Goal: Information Seeking & Learning: Learn about a topic

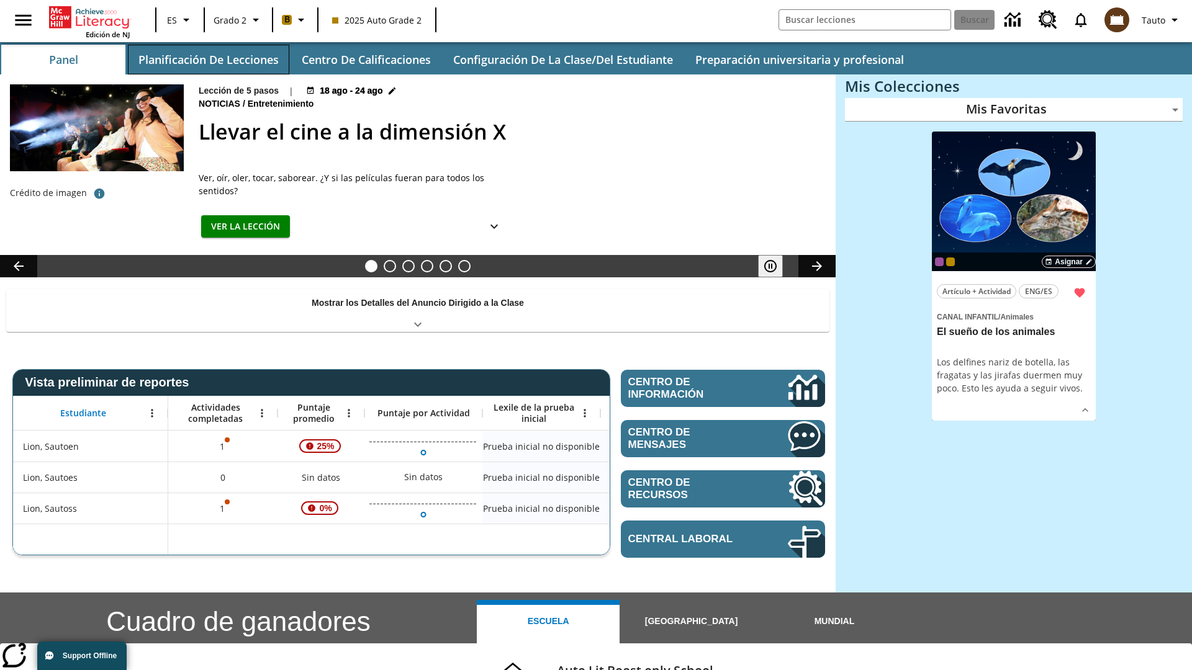
click at [208, 60] on button "Planificación de lecciones" at bounding box center [208, 60] width 161 height 30
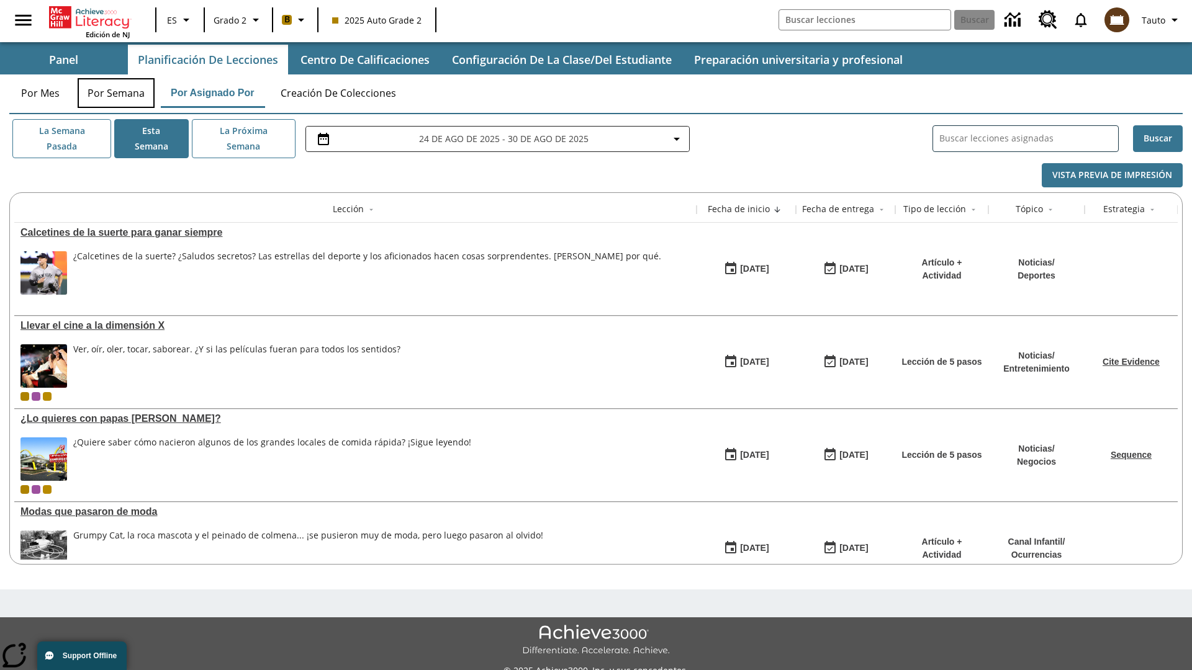
click at [116, 93] on button "Por semana" at bounding box center [116, 93] width 77 height 30
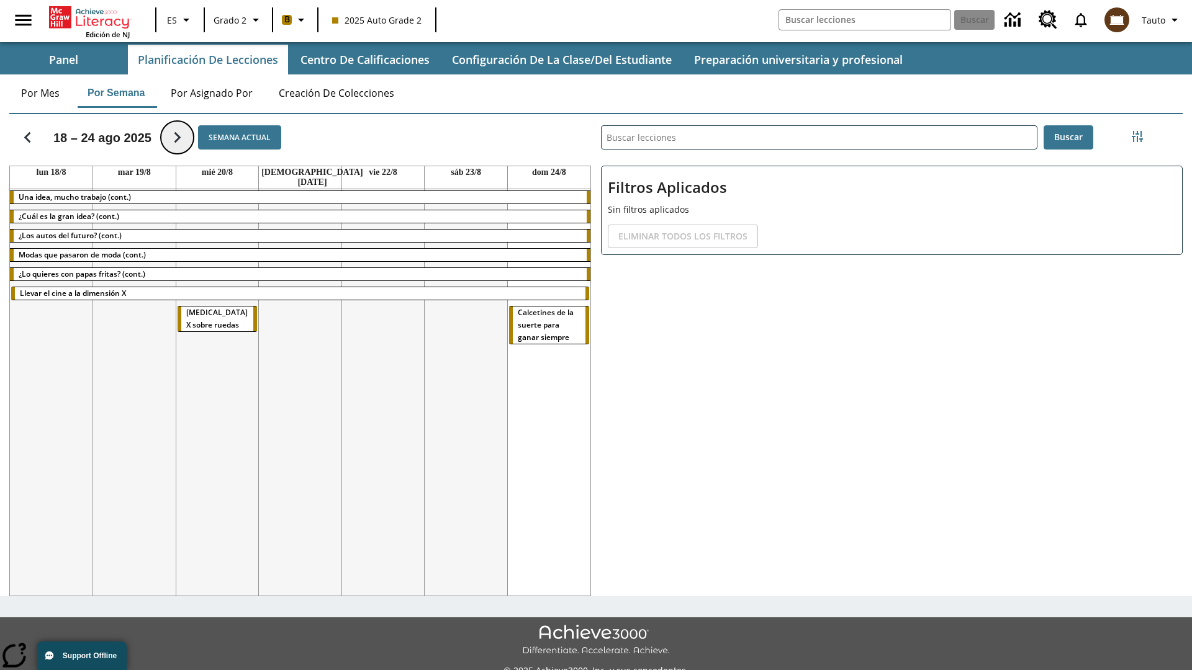
click at [174, 137] on icon "Seguir" at bounding box center [177, 138] width 22 height 22
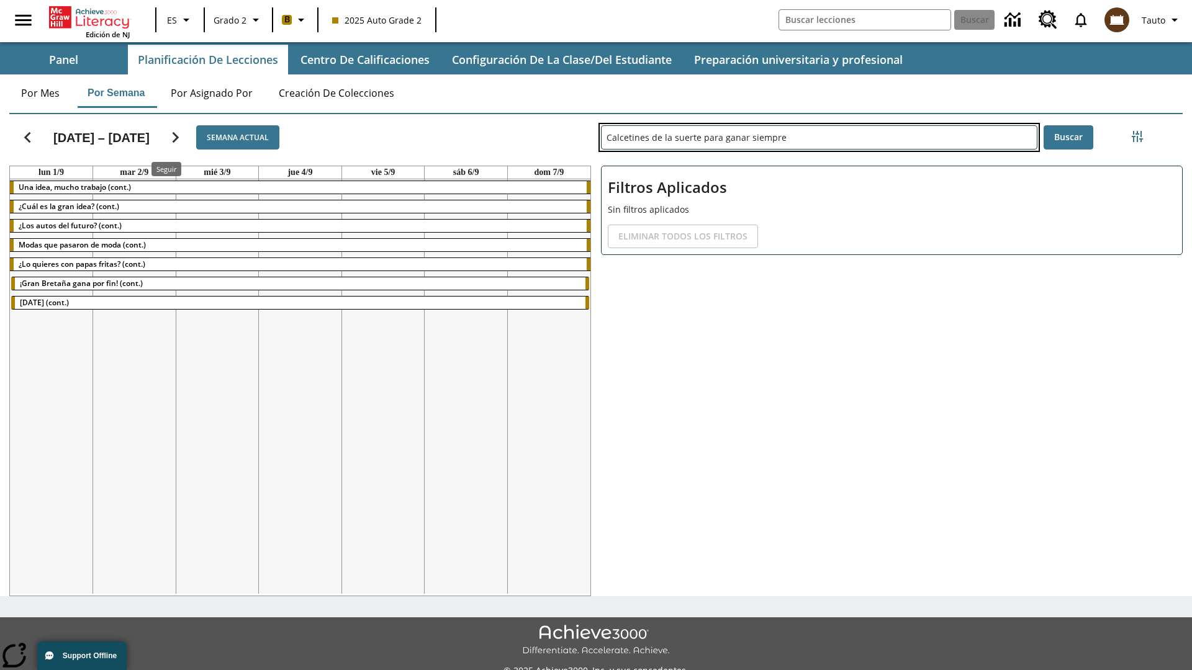
type input "Calcetines de la suerte para ganar siempre"
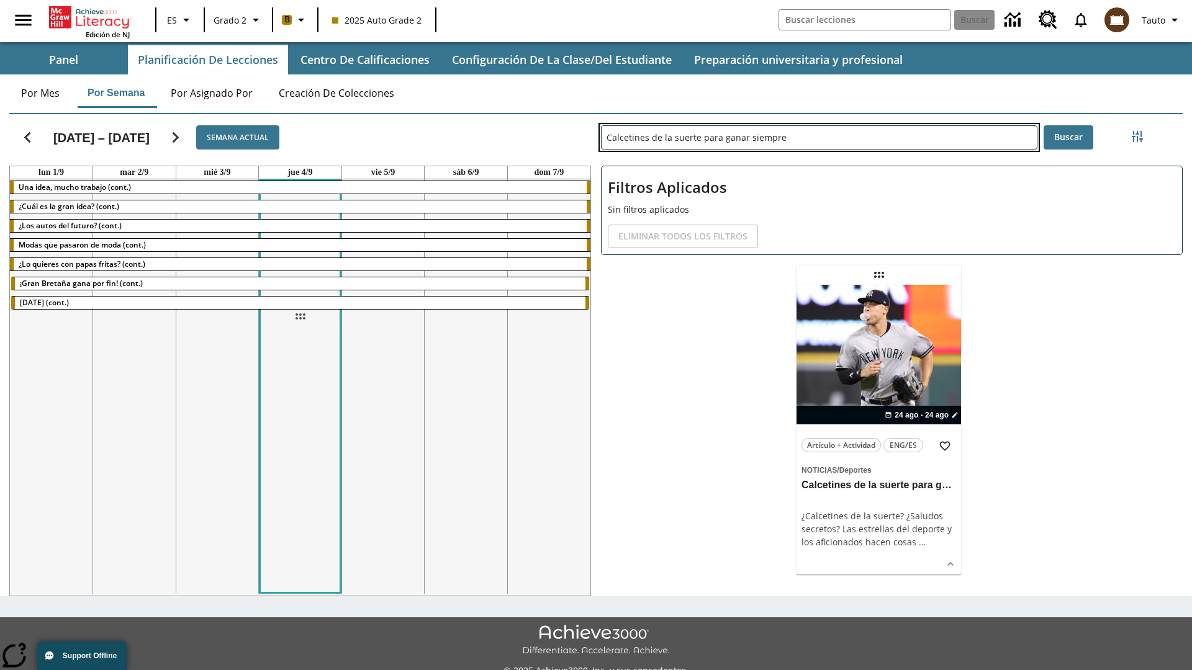
drag, startPoint x: 878, startPoint y: 275, endPoint x: 300, endPoint y: 317, distance: 579.9
click at [300, 317] on div "[DATE] – [DATE] Semana actual [DATE] [DATE] [DATE] [DATE] [DATE] [DATE] [DATE] …" at bounding box center [590, 352] width 1183 height 487
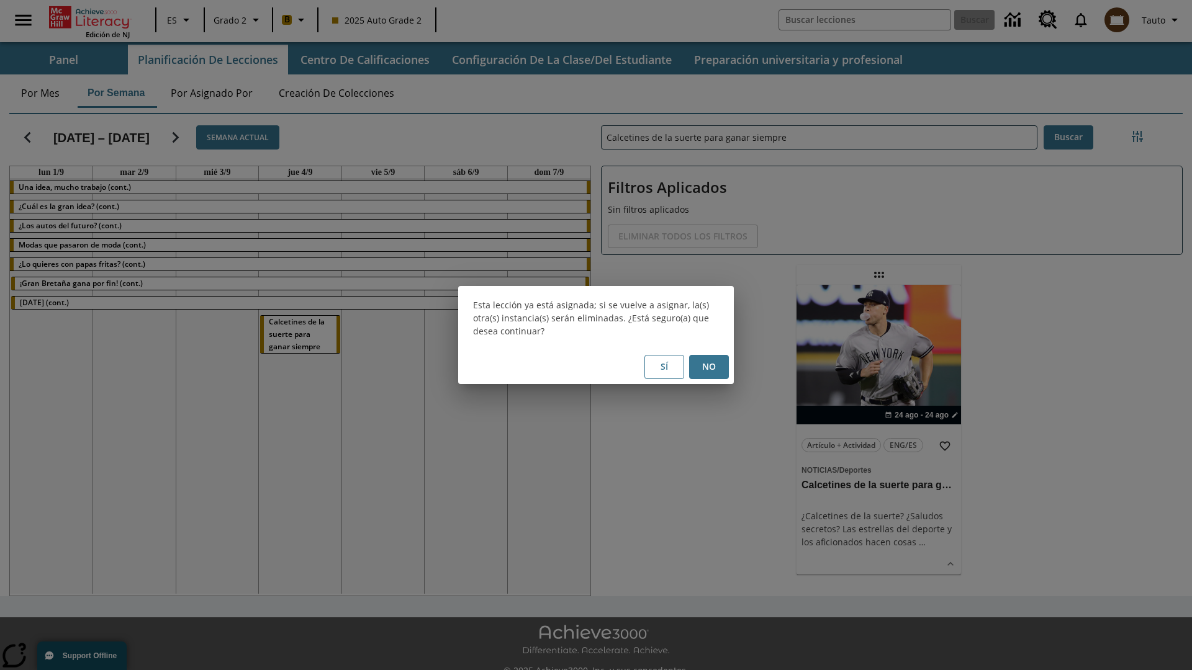
click at [709, 367] on button "No" at bounding box center [709, 367] width 40 height 24
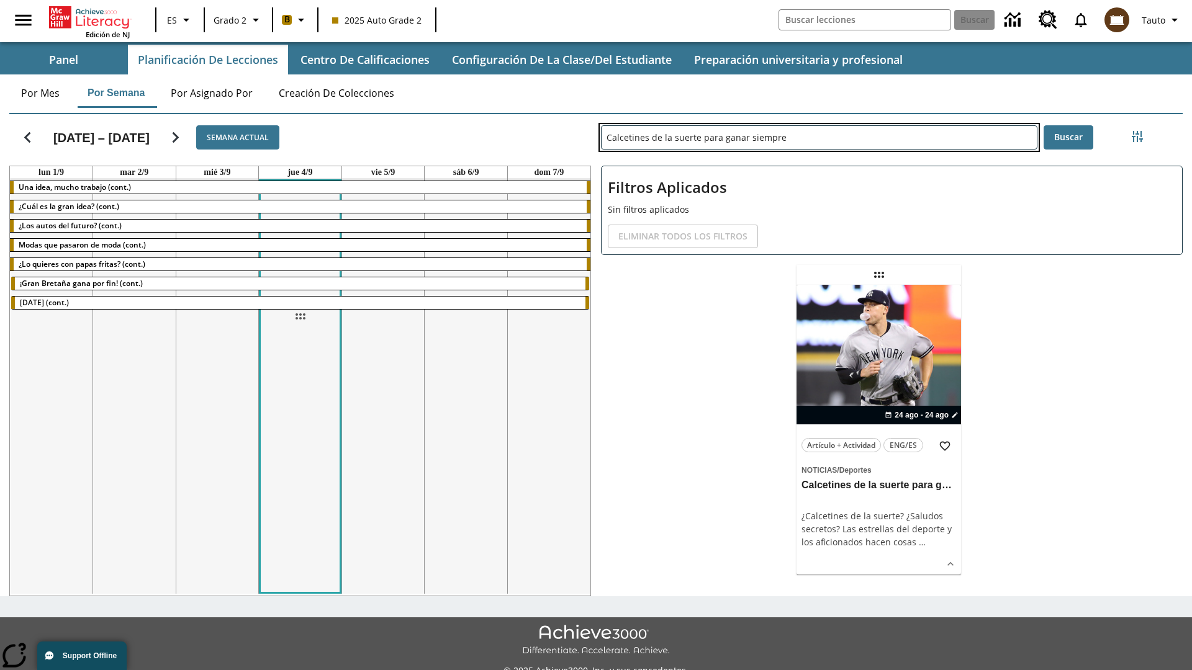
drag, startPoint x: 878, startPoint y: 275, endPoint x: 300, endPoint y: 317, distance: 579.9
click at [300, 317] on div "[DATE] – [DATE] Semana actual [DATE] [DATE] [DATE] [DATE] [DATE] [DATE] [DATE] …" at bounding box center [590, 352] width 1183 height 487
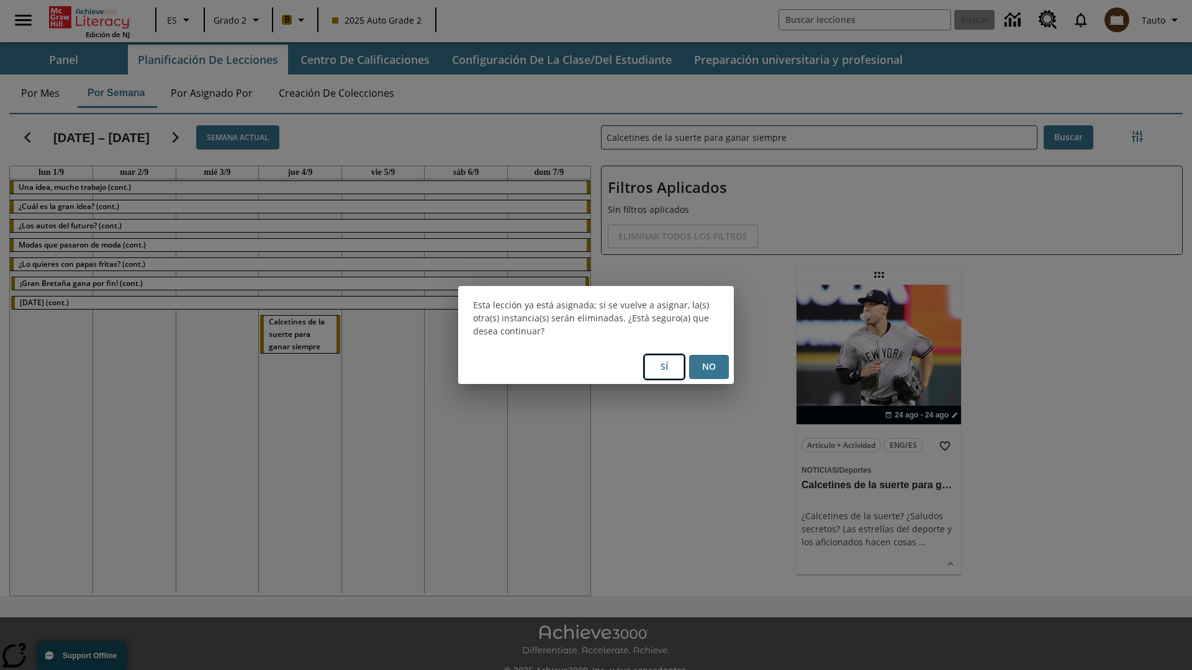
click at [664, 367] on button "Sí" at bounding box center [664, 367] width 40 height 24
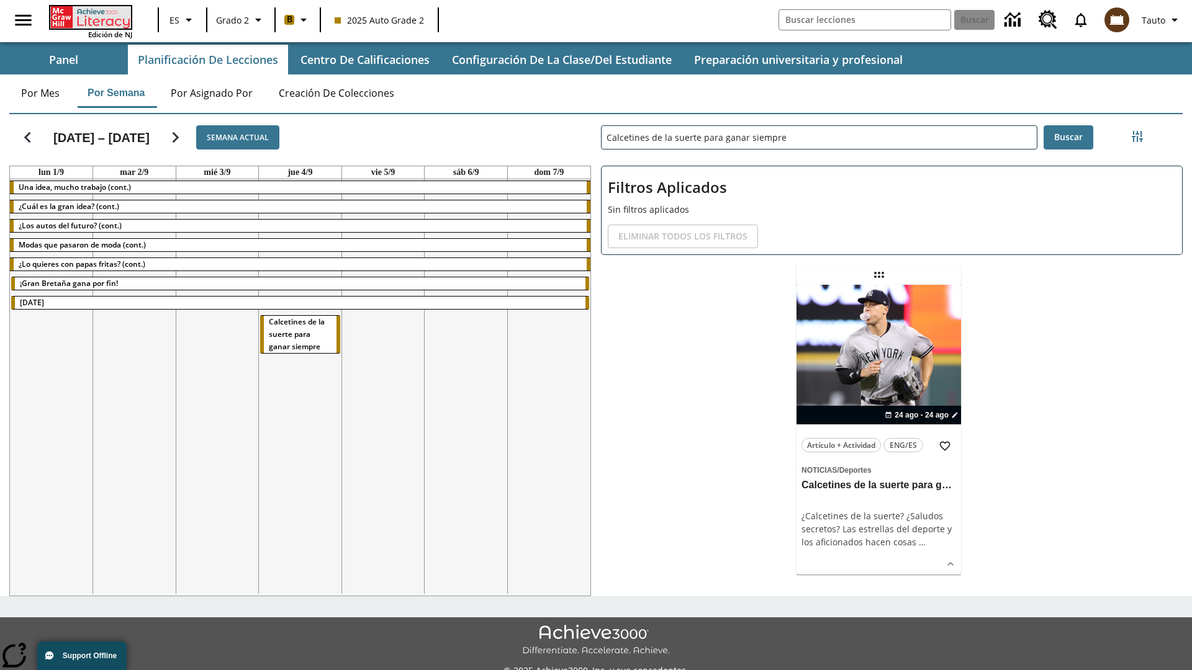
click at [89, 17] on icon "Portada" at bounding box center [91, 17] width 83 height 22
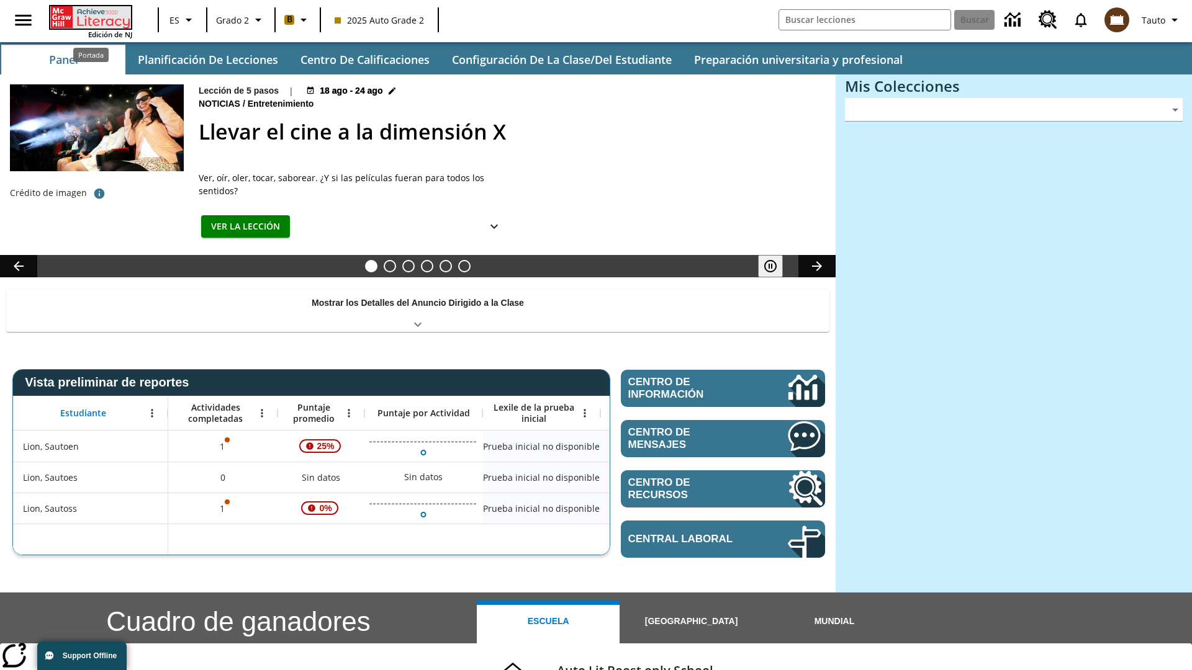
type input "-1"
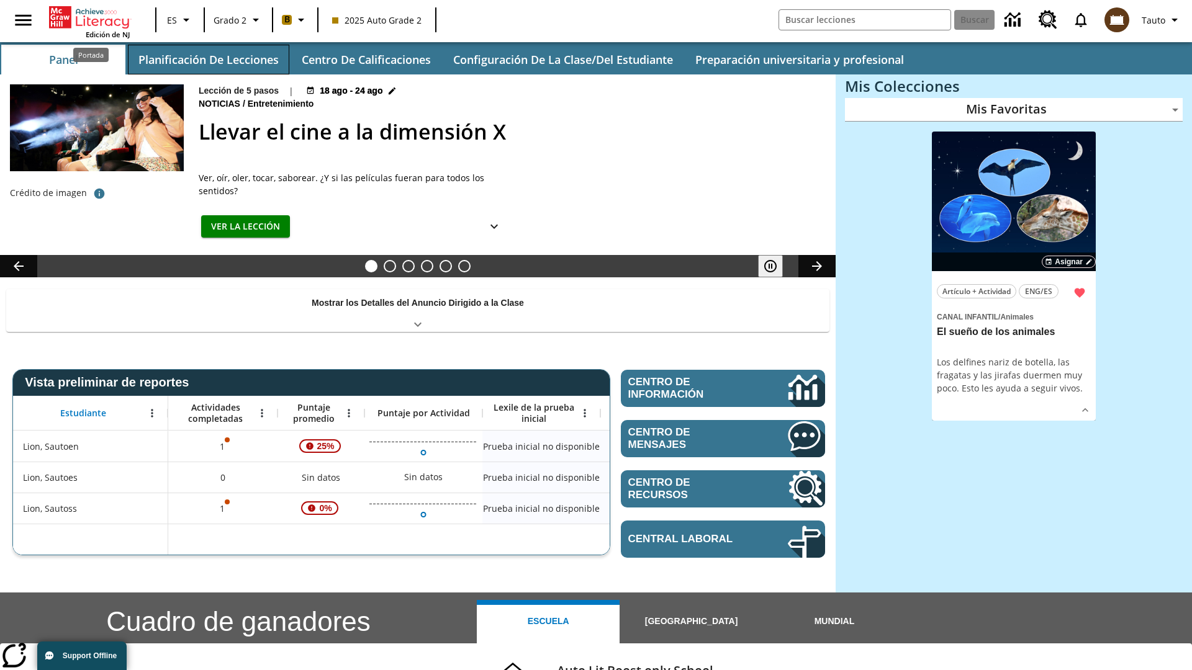
click at [208, 60] on button "Planificación de lecciones" at bounding box center [208, 60] width 161 height 30
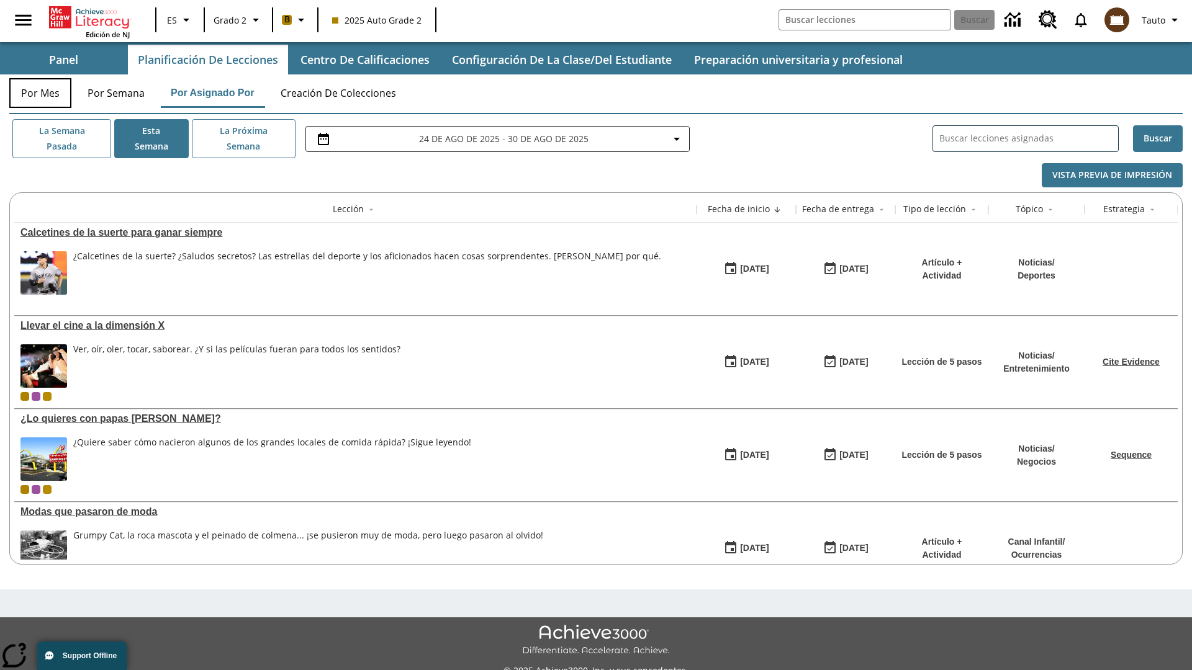
click at [40, 93] on button "Por mes" at bounding box center [40, 93] width 62 height 30
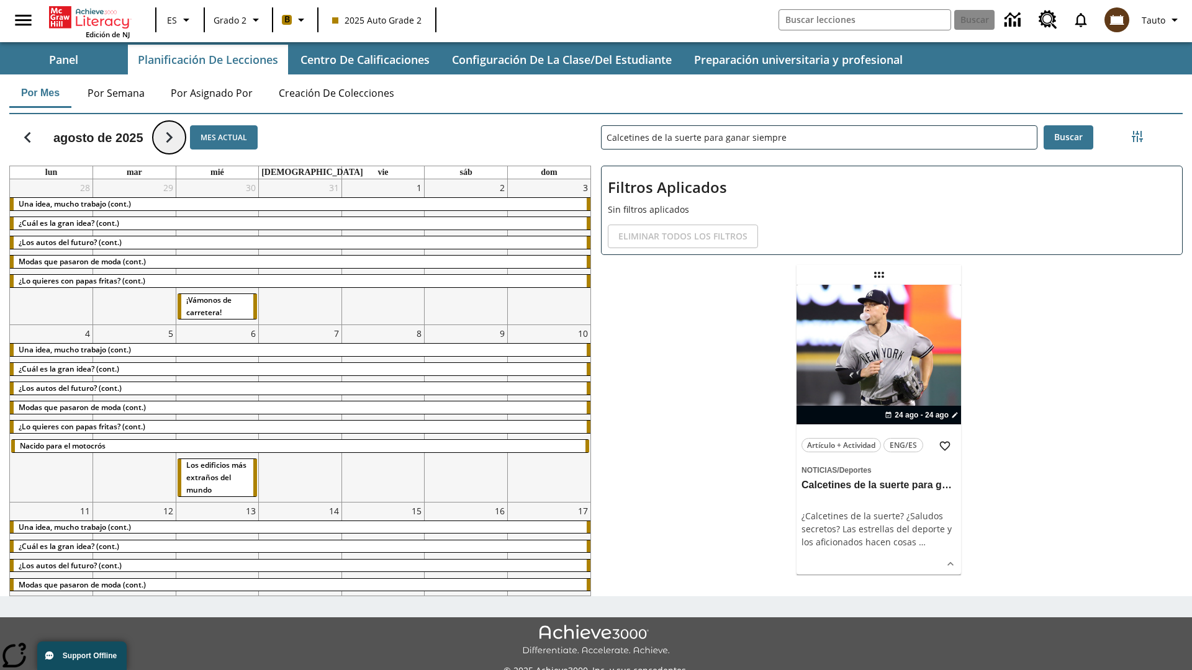
click at [169, 137] on icon "Seguir" at bounding box center [169, 138] width 22 height 22
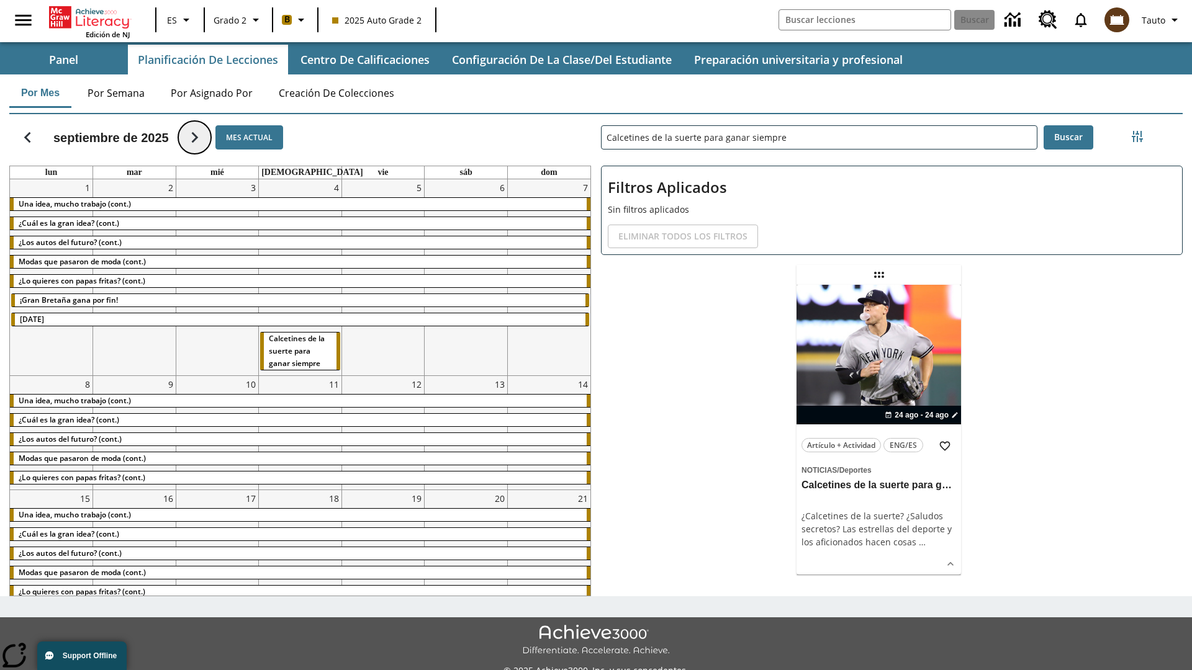
click at [200, 137] on icon "Seguir" at bounding box center [195, 138] width 22 height 22
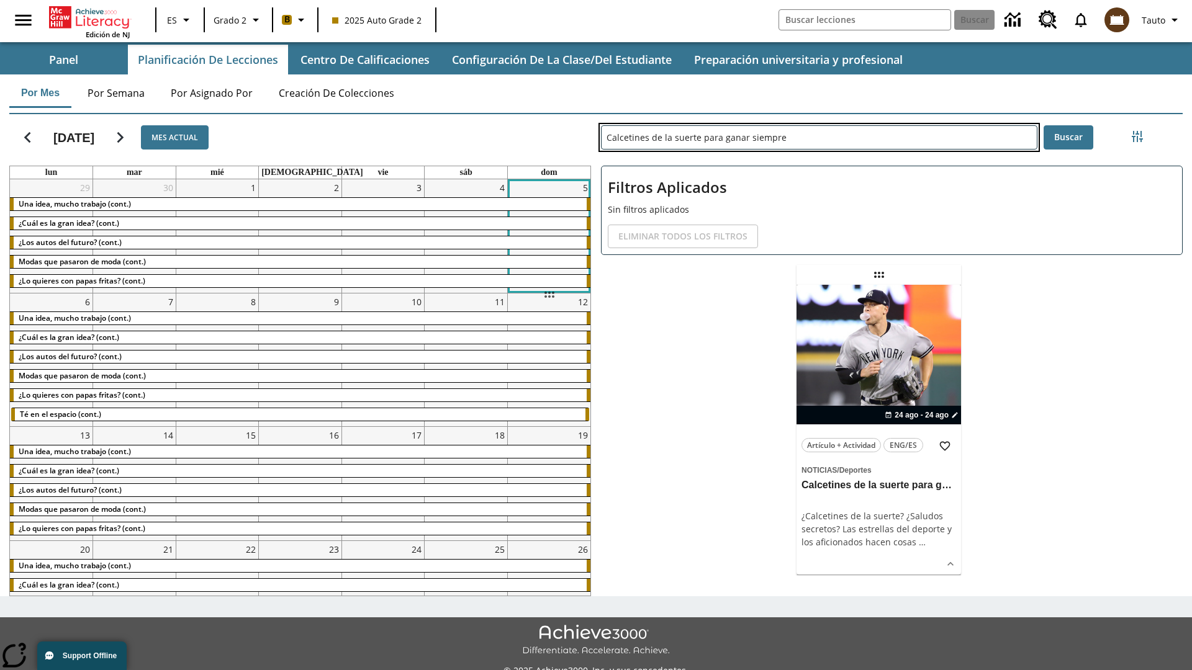
drag, startPoint x: 878, startPoint y: 275, endPoint x: 549, endPoint y: 295, distance: 330.2
click at [549, 295] on div "[DATE] Mes actual lun mar mié jue vie sáb dom 29 Una idea, mucho trabajo (cont.…" at bounding box center [590, 352] width 1183 height 487
